Goal: Task Accomplishment & Management: Use online tool/utility

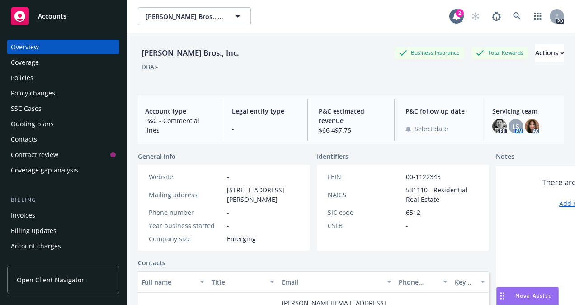
click at [20, 77] on div "Policies" at bounding box center [22, 78] width 23 height 14
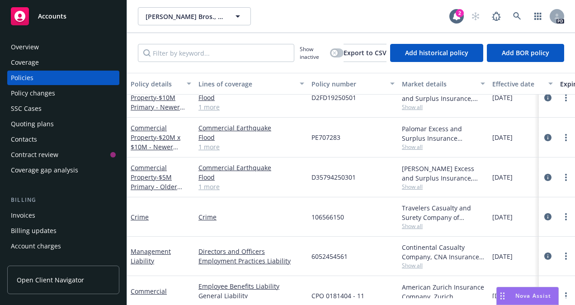
scroll to position [76, 0]
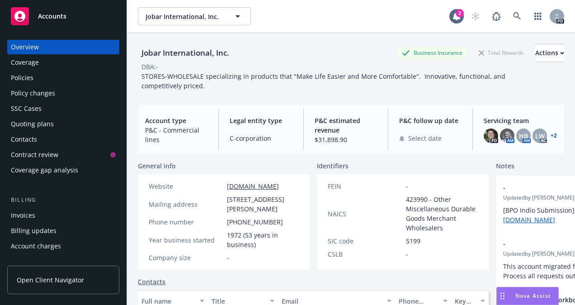
click at [24, 77] on div "Policies" at bounding box center [22, 78] width 23 height 14
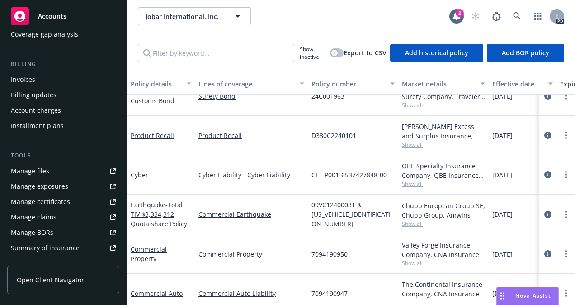
scroll to position [142, 0]
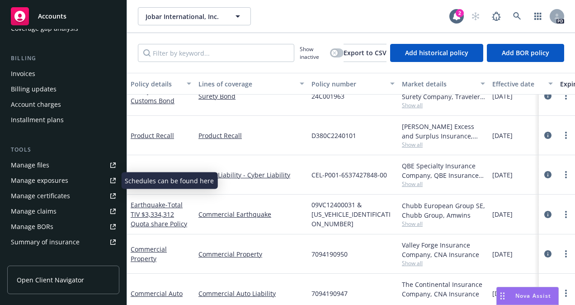
click at [36, 166] on div "Manage files" at bounding box center [30, 165] width 38 height 14
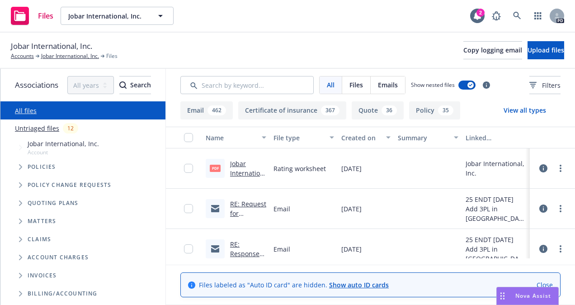
drag, startPoint x: 384, startPoint y: 5, endPoint x: 373, endPoint y: 6, distance: 11.4
click at [373, 6] on div "Files Jobar International, Inc. Jobar International, Inc. 2 PD" at bounding box center [287, 16] width 575 height 33
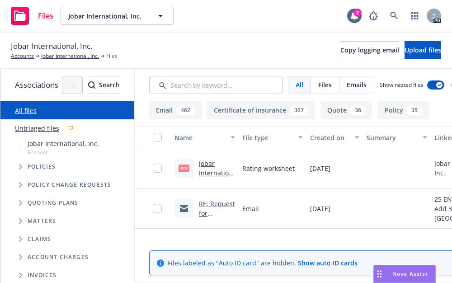
click at [431, 132] on button "Summary" at bounding box center [397, 138] width 68 height 22
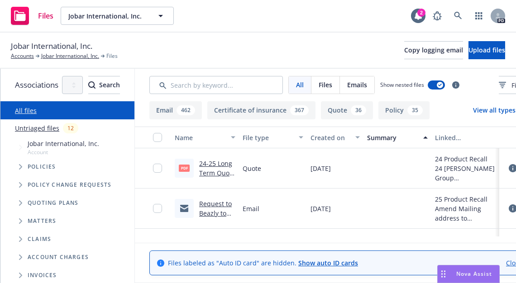
click at [0, 152] on html "Files Jobar International, Inc. Jobar International, Inc. 2 PD Jobar Internatio…" at bounding box center [258, 141] width 516 height 283
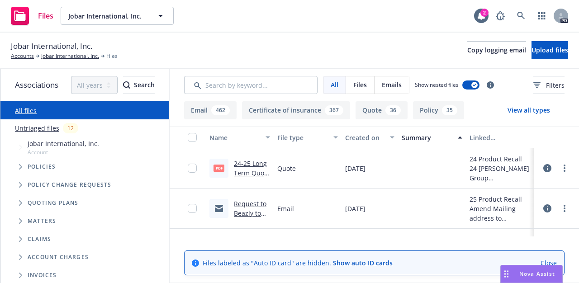
drag, startPoint x: 578, startPoint y: 135, endPoint x: 579, endPoint y: 144, distance: 8.6
click at [575, 144] on html "Files Jobar International, Inc. Jobar International, Inc. 2 PD Jobar Internatio…" at bounding box center [289, 141] width 579 height 283
click at [575, 136] on html "Files Jobar International, Inc. Jobar International, Inc. 2 PD Jobar Internatio…" at bounding box center [289, 141] width 579 height 283
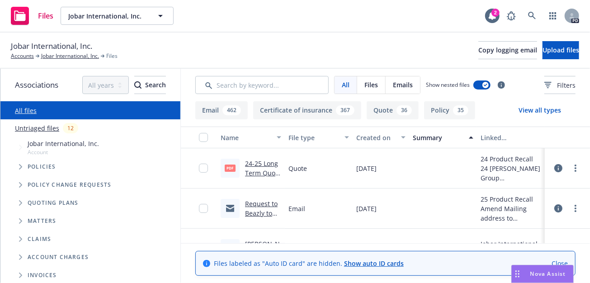
click at [46, 208] on div "Quoting plans" at bounding box center [94, 203] width 171 height 18
click at [45, 206] on span "Quoting plans" at bounding box center [53, 202] width 51 height 5
click at [19, 205] on icon "Tree Example" at bounding box center [20, 202] width 3 height 5
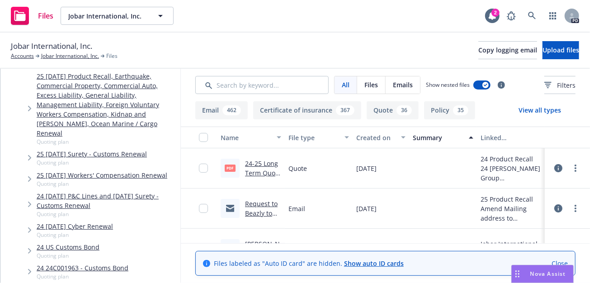
scroll to position [166, 0]
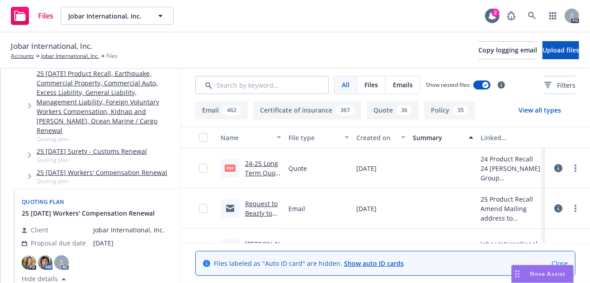
click at [67, 168] on link "25 08/25/25 Workers' Compensation Renewal" at bounding box center [102, 172] width 131 height 9
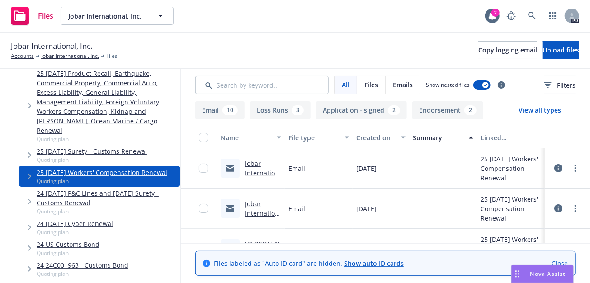
click at [251, 167] on link "Jobar International, Inc., Acct 3015014015, 9/30/2025 Confirmation of Expedited…" at bounding box center [263, 215] width 36 height 113
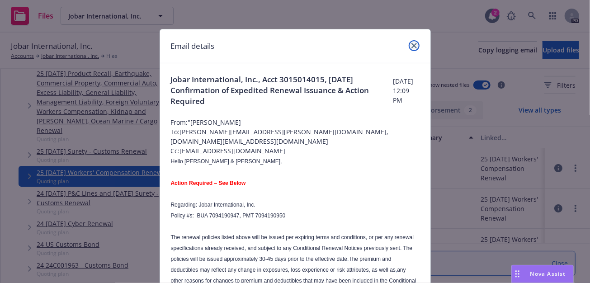
click at [412, 45] on icon "close" at bounding box center [414, 45] width 5 height 5
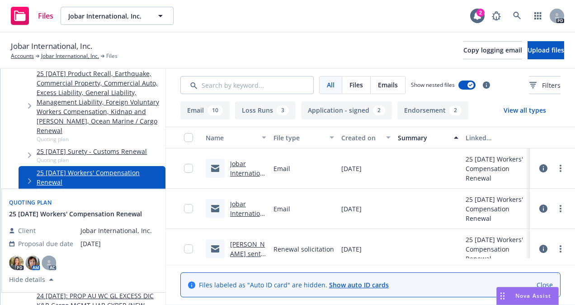
click at [66, 168] on link "25 08/25/25 Workers' Compensation Renewal" at bounding box center [99, 177] width 125 height 19
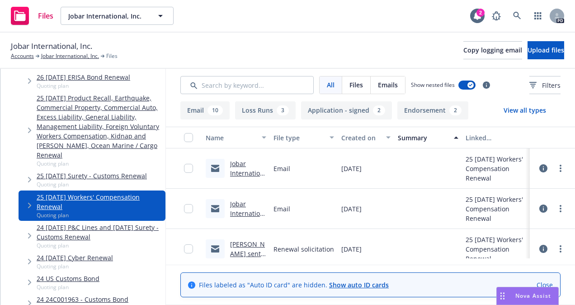
scroll to position [143, 0]
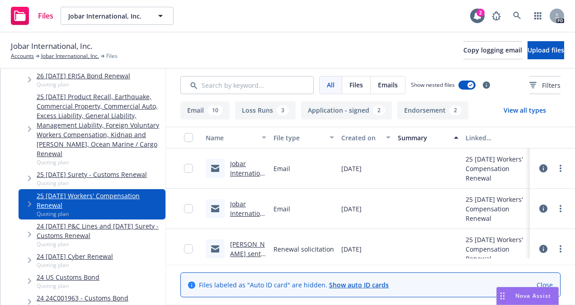
click at [61, 191] on link "25 08/25/25 Workers' Compensation Renewal" at bounding box center [99, 200] width 125 height 19
click at [60, 191] on link "25 08/25/25 Workers' Compensation Renewal" at bounding box center [99, 200] width 125 height 19
click at [27, 57] on link "Accounts" at bounding box center [22, 56] width 23 height 8
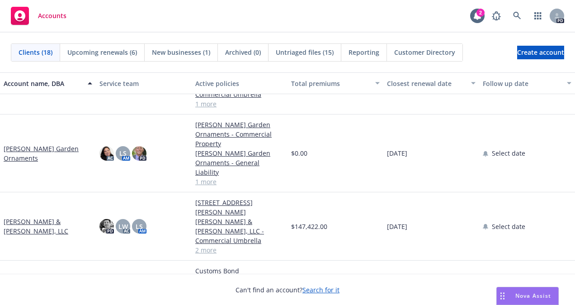
scroll to position [226, 0]
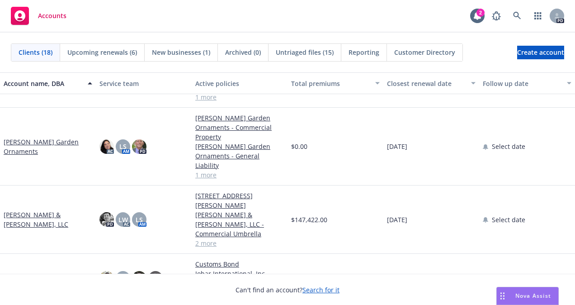
click at [19, 274] on link "Jobar International, Inc." at bounding box center [39, 278] width 71 height 9
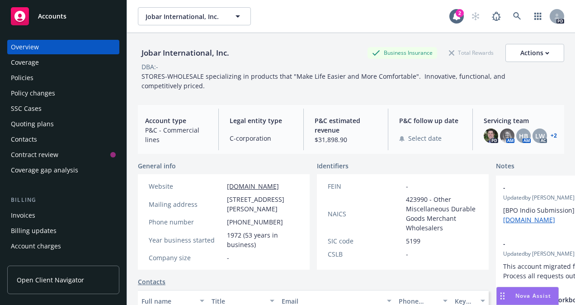
click at [25, 122] on div "Quoting plans" at bounding box center [32, 124] width 43 height 14
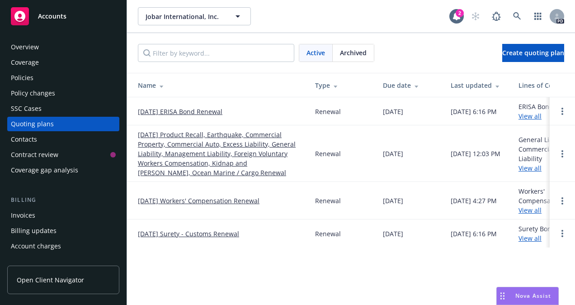
click at [182, 201] on link "08/25/25 Workers' Compensation Renewal" at bounding box center [199, 200] width 122 height 9
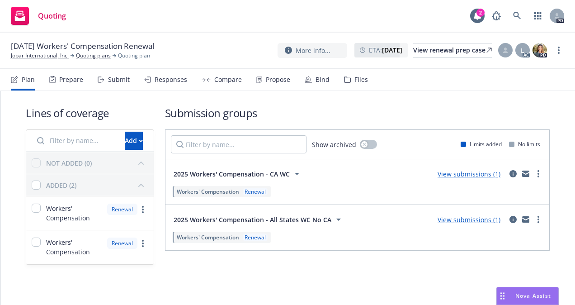
click at [70, 79] on div "Prepare" at bounding box center [71, 79] width 24 height 7
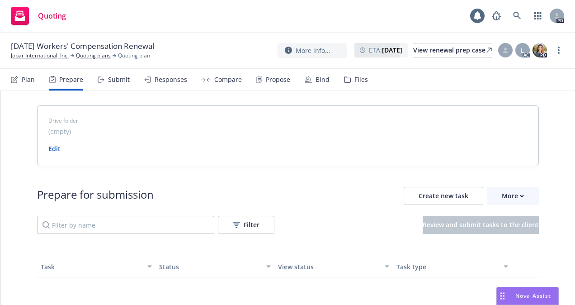
click at [108, 79] on div "Submit" at bounding box center [119, 79] width 22 height 7
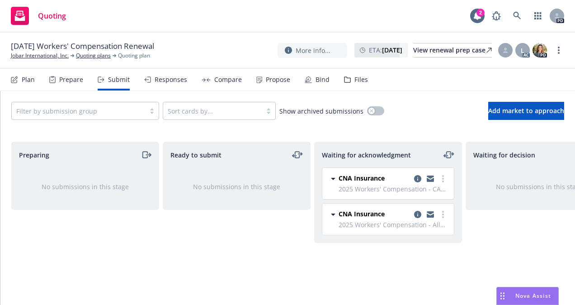
click at [163, 78] on div "Responses" at bounding box center [171, 79] width 33 height 7
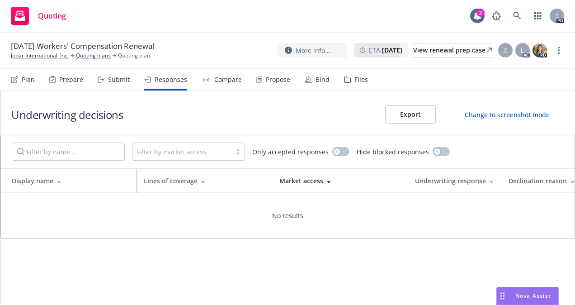
click at [110, 81] on div "Submit" at bounding box center [119, 79] width 22 height 7
